Goal: Information Seeking & Learning: Learn about a topic

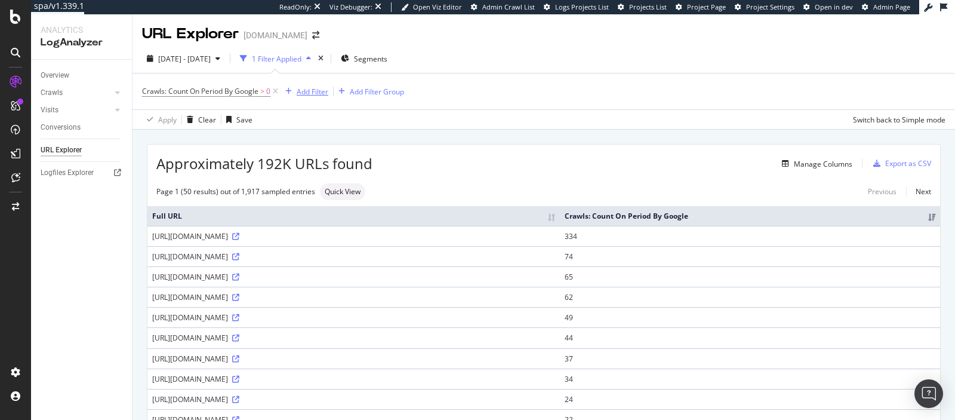
click at [323, 88] on div "Add Filter" at bounding box center [313, 92] width 32 height 10
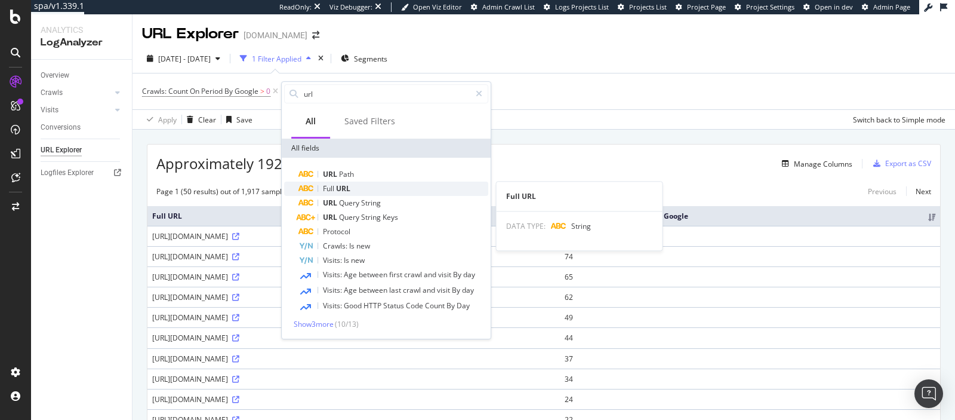
type input "url"
click at [401, 182] on div "Full URL" at bounding box center [394, 189] width 190 height 14
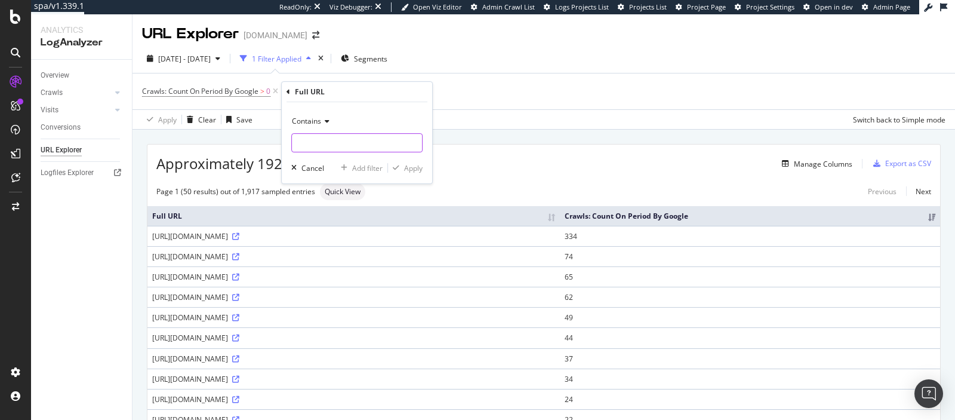
click at [350, 145] on input "text" at bounding box center [357, 142] width 130 height 19
paste input "https://www.carandache.com/jp/ja/%E3%83%9C%E3%83%BC%E3%83%AB%E3%83%9A%E3%83%B3-…"
type input "https://www.carandache.com/jp/ja/%E3%83%9C%E3%83%BC%E3%83%AB%E3%83%9A%E3%83%B3-…"
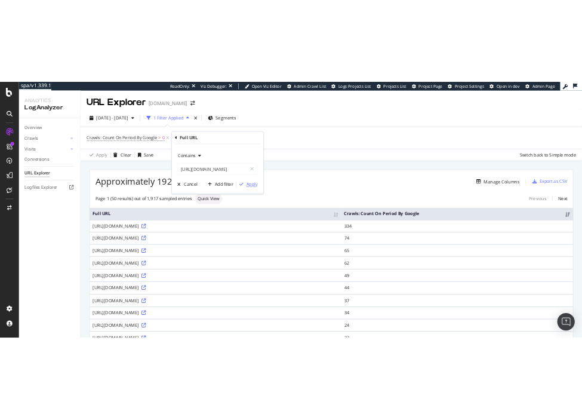
scroll to position [0, 0]
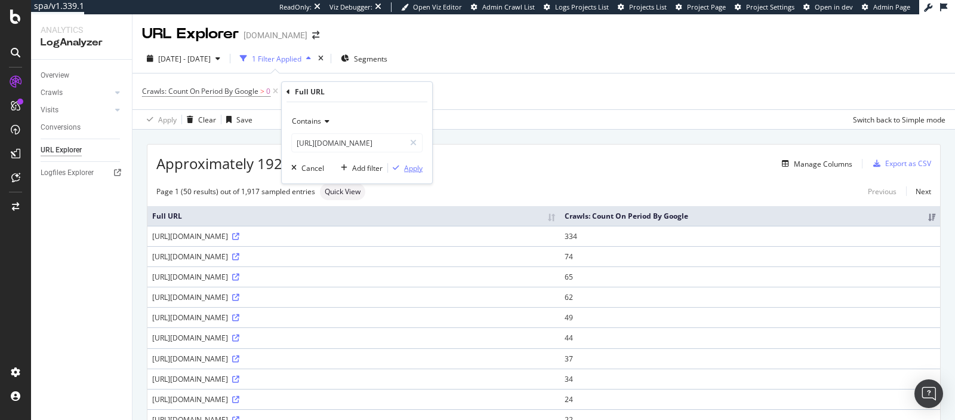
click at [416, 167] on div "Apply" at bounding box center [413, 168] width 19 height 10
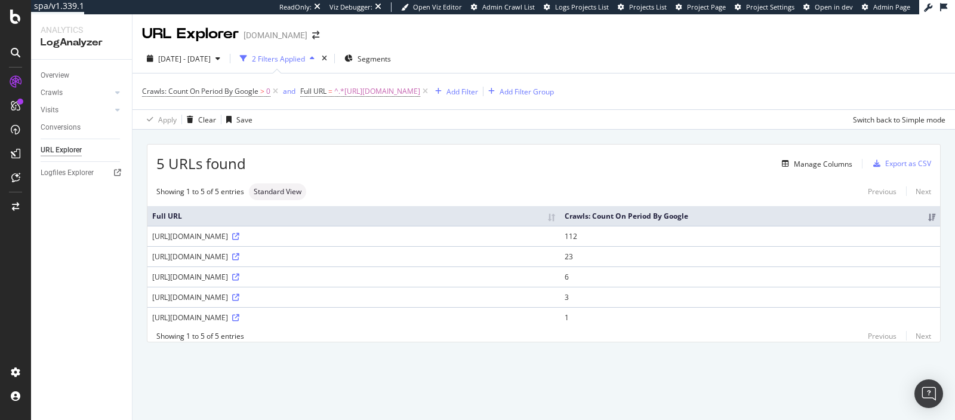
click at [555, 234] on div "https://www.carandache.com/jp/ja/%E3%83%9C%E3%83%BC%E3%83%AB%E3%83%9A%E3%83%B3-…" at bounding box center [353, 236] width 403 height 10
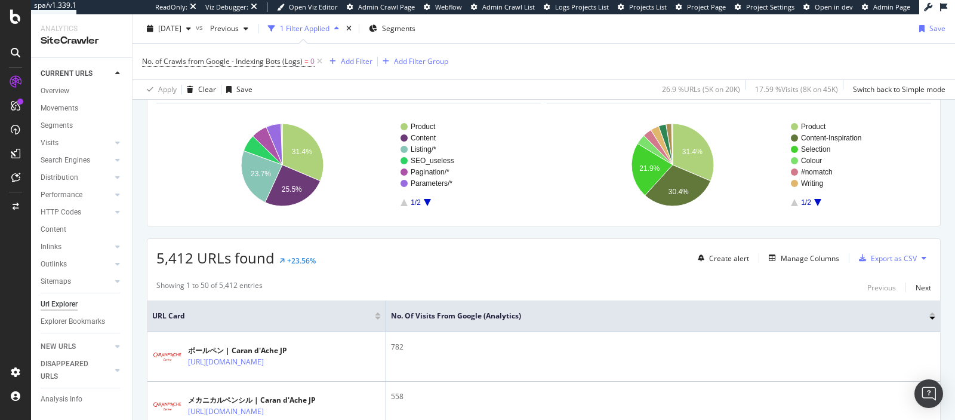
scroll to position [48, 0]
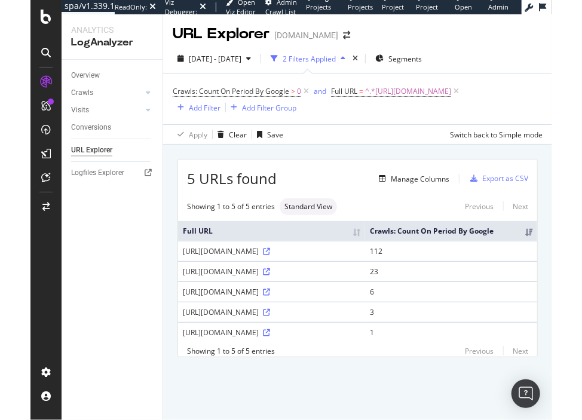
scroll to position [54, 0]
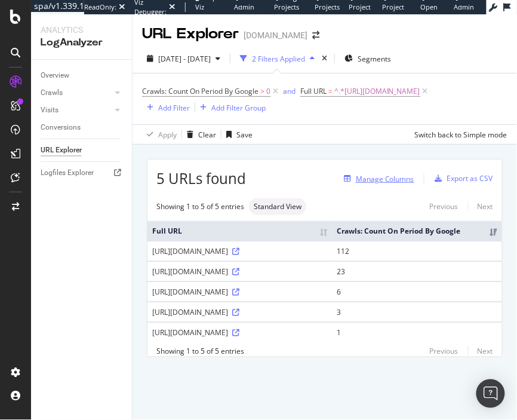
click at [407, 184] on div "Manage Columns" at bounding box center [385, 179] width 59 height 10
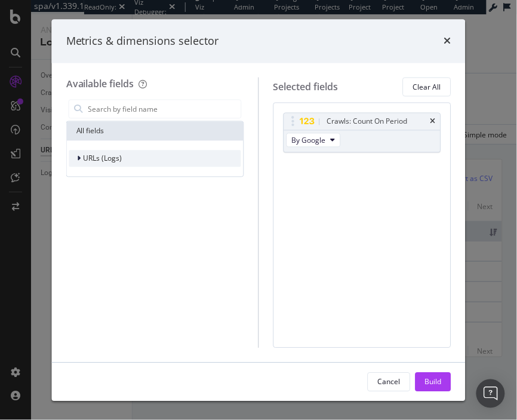
click at [170, 159] on div "URLs (Logs)" at bounding box center [155, 158] width 172 height 17
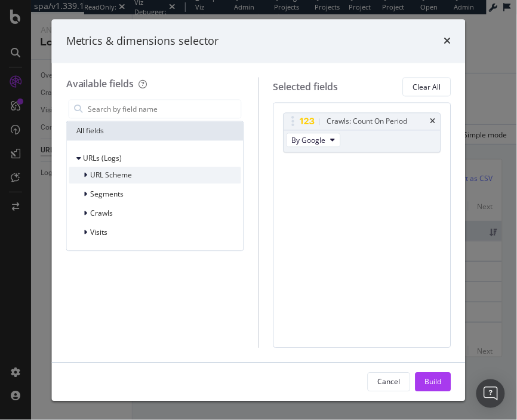
click at [156, 179] on div "URL Scheme" at bounding box center [155, 175] width 172 height 17
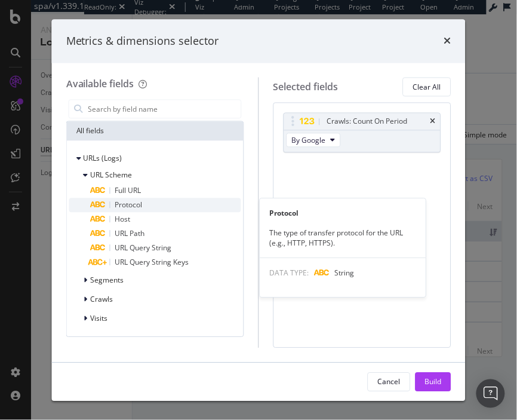
click at [149, 206] on div "Protocol" at bounding box center [166, 205] width 150 height 14
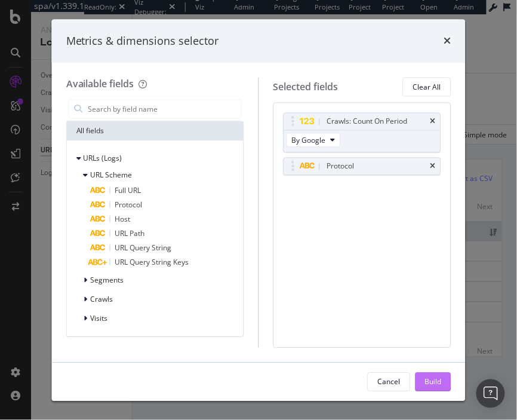
click at [432, 377] on div "Build" at bounding box center [433, 381] width 17 height 10
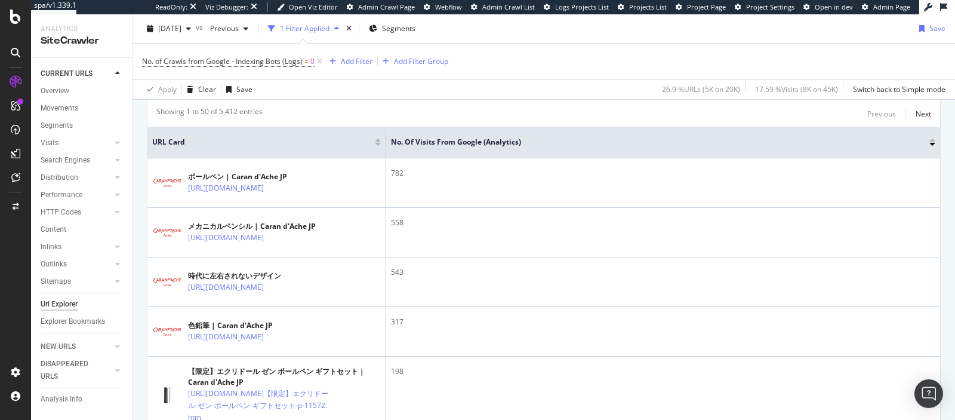
scroll to position [342, 0]
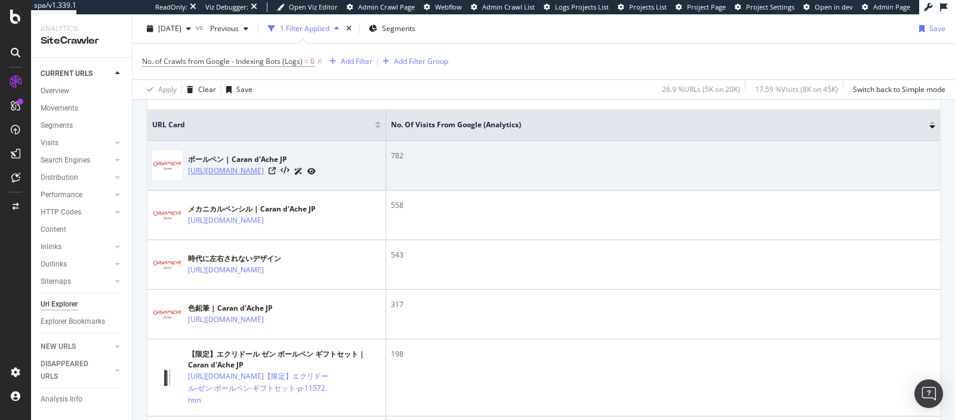
drag, startPoint x: 305, startPoint y: 152, endPoint x: 303, endPoint y: 178, distance: 26.3
click at [303, 177] on div "ボールペン | Caran d'Ache JP [URL][DOMAIN_NAME]" at bounding box center [252, 165] width 128 height 23
copy div "ボールペン | Caran d'Ache JP [URL][DOMAIN_NAME]"
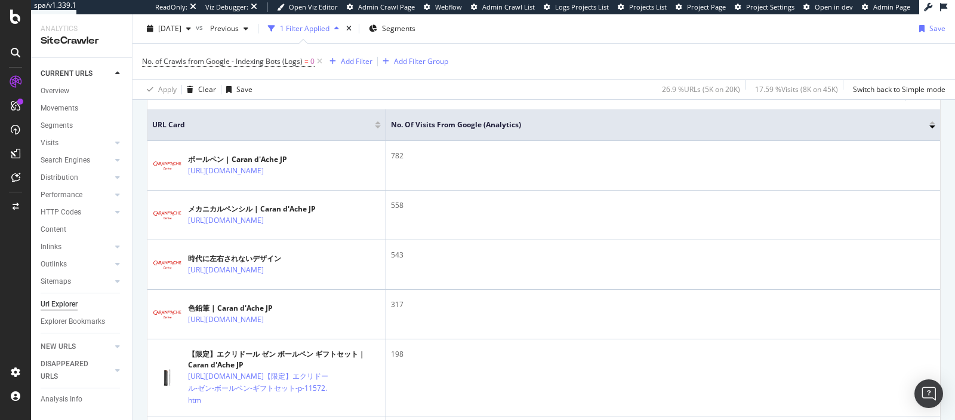
click at [342, 88] on div "Apply Clear Save 26.9 % URLs ( 5K on 20K ) 17.59 % Visits ( 8K on 45K ) Switch …" at bounding box center [544, 89] width 823 height 20
